Goal: Entertainment & Leisure: Consume media (video, audio)

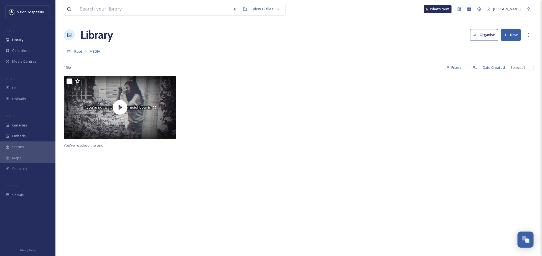
click at [308, 113] on div at bounding box center [357, 109] width 115 height 66
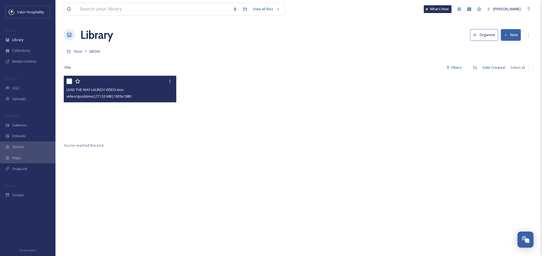
drag, startPoint x: 65, startPoint y: 101, endPoint x: 86, endPoint y: 105, distance: 21.4
click at [86, 105] on video "LEAD THE WAY LAUNCH VIDEO.mov" at bounding box center [120, 107] width 112 height 63
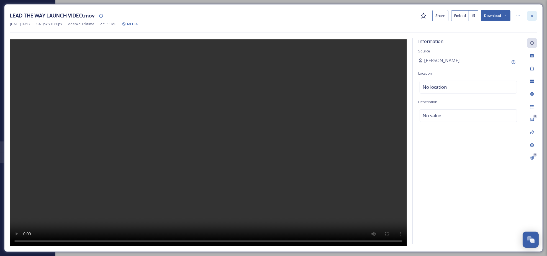
click at [531, 16] on icon at bounding box center [532, 16] width 4 height 4
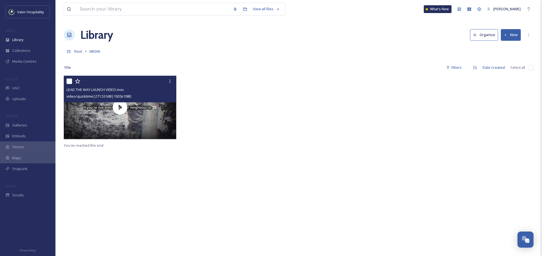
click at [229, 90] on div at bounding box center [239, 109] width 115 height 66
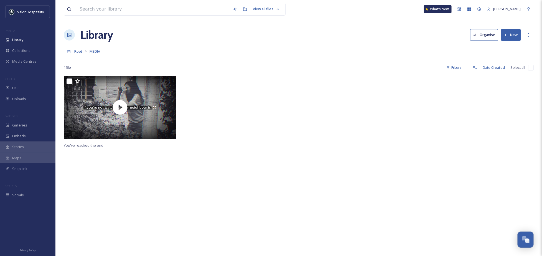
click at [143, 66] on div "1 file Filters Date Created Select all" at bounding box center [299, 67] width 470 height 11
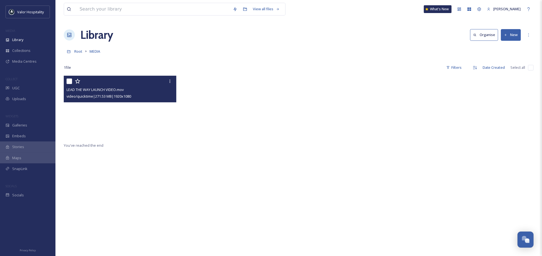
click at [137, 110] on video "LEAD THE WAY LAUNCH VIDEO.mov" at bounding box center [120, 107] width 112 height 63
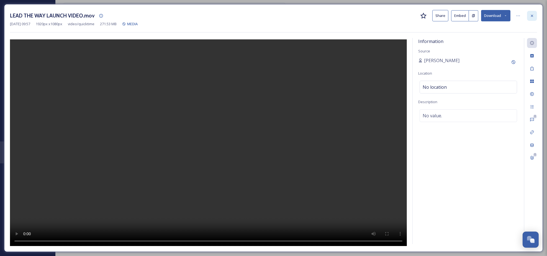
click at [529, 14] on div at bounding box center [532, 16] width 10 height 10
